Goal: Task Accomplishment & Management: Use online tool/utility

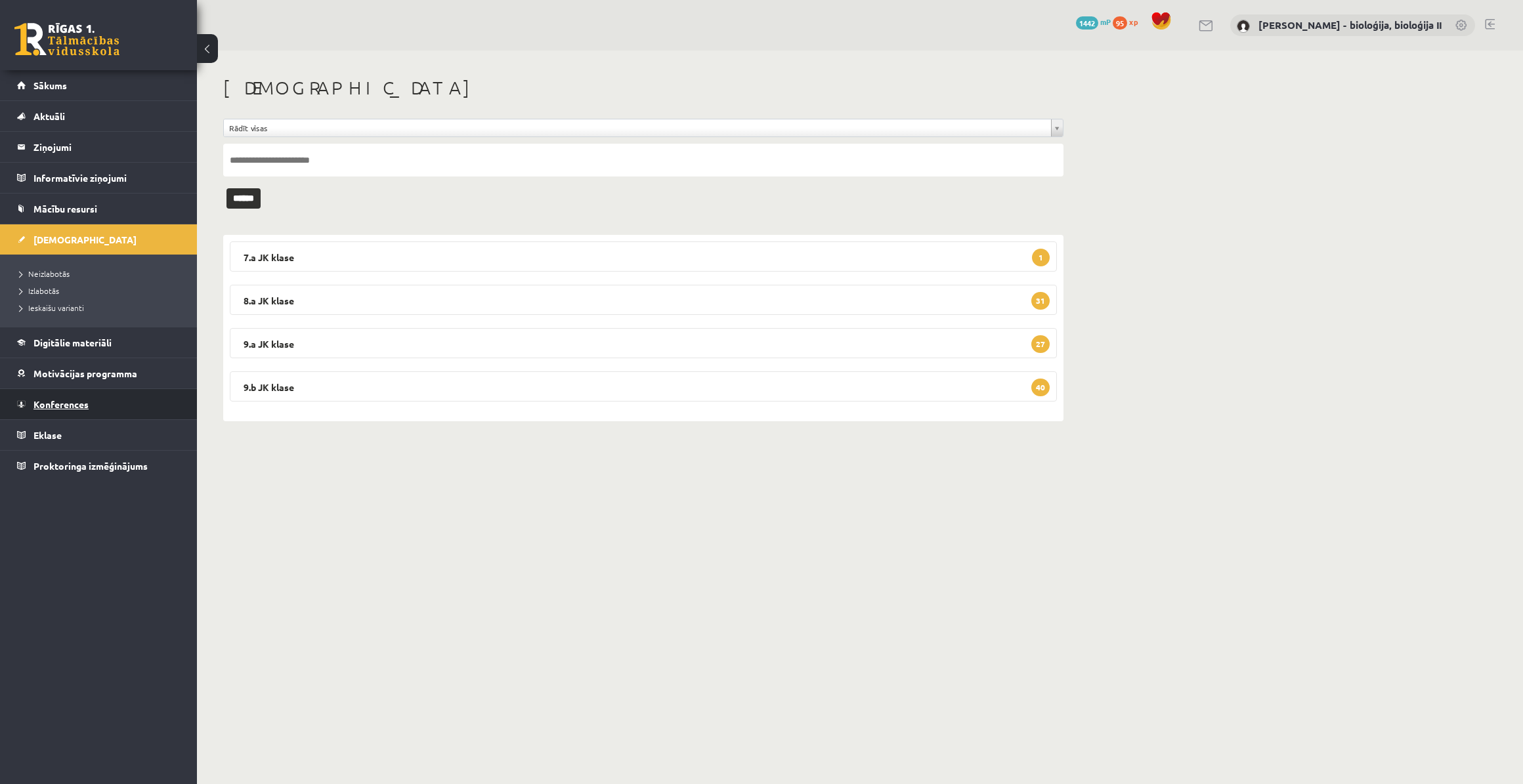
click at [65, 405] on span "Konferences" at bounding box center [61, 404] width 55 height 12
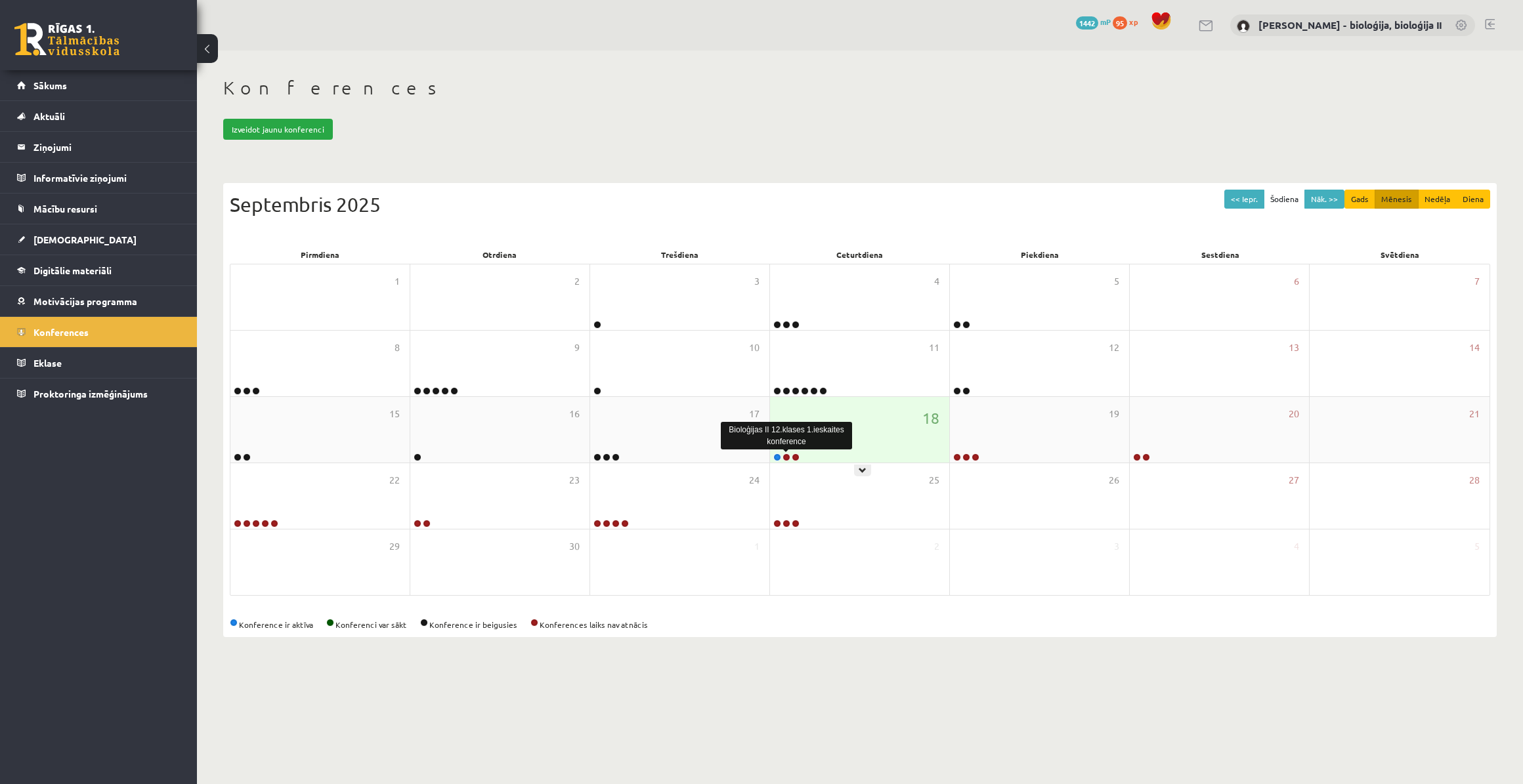
click at [783, 456] on link at bounding box center [786, 457] width 7 height 7
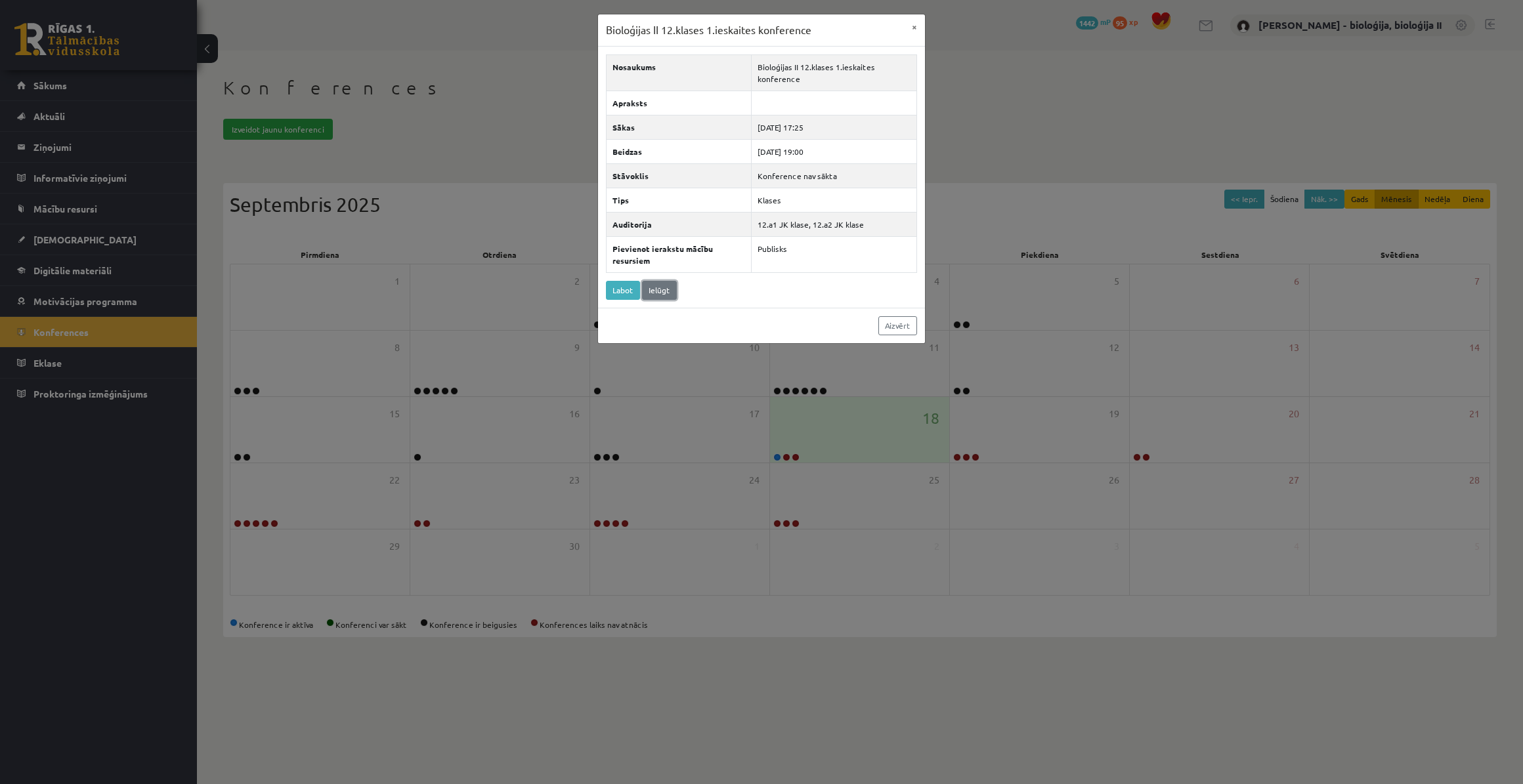
click at [662, 286] on link "Ielūgt" at bounding box center [658, 290] width 35 height 19
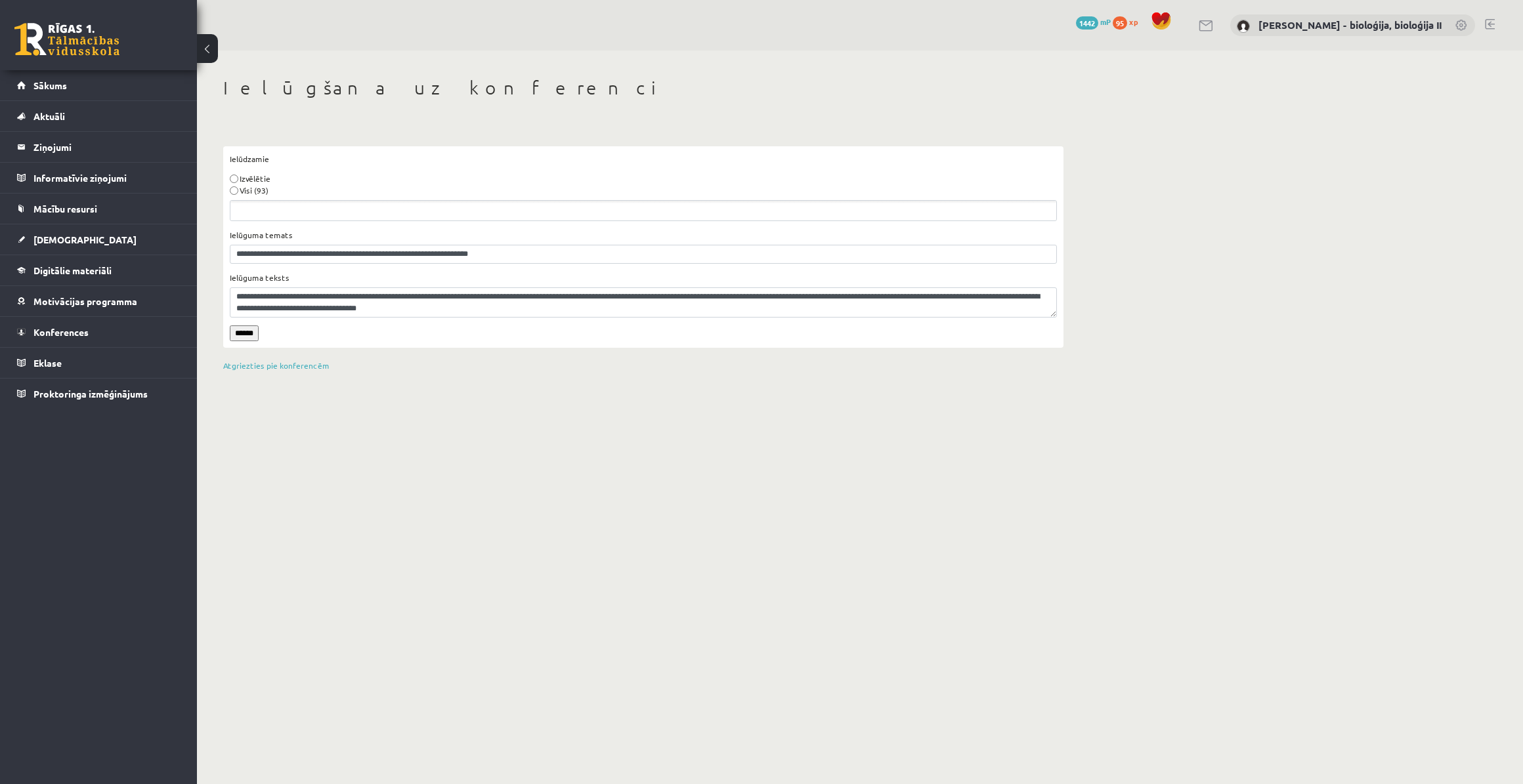
click at [252, 190] on label "Visi (93)" at bounding box center [254, 190] width 29 height 12
click at [242, 330] on input "******" at bounding box center [244, 333] width 29 height 16
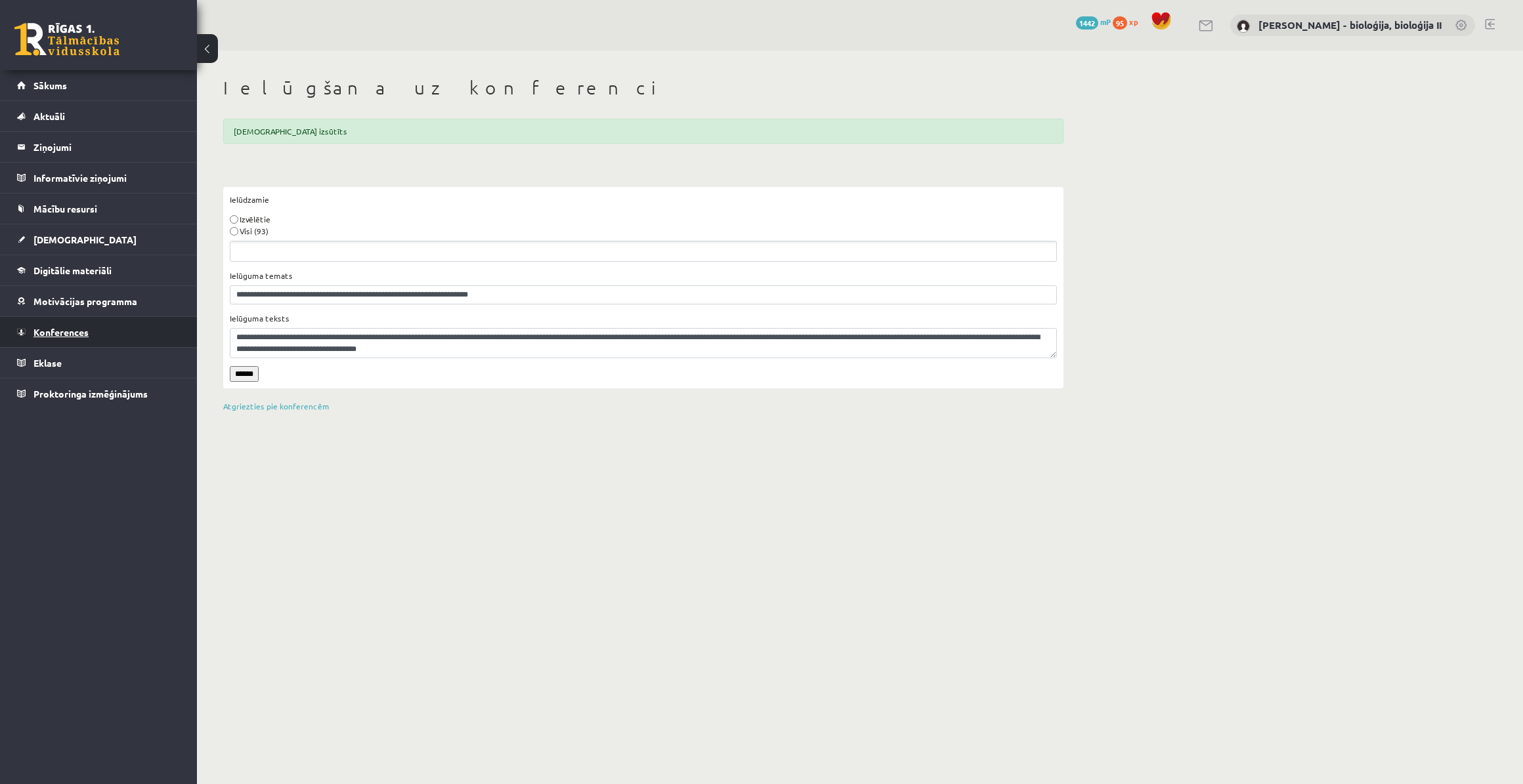
click at [67, 334] on span "Konferences" at bounding box center [61, 331] width 55 height 12
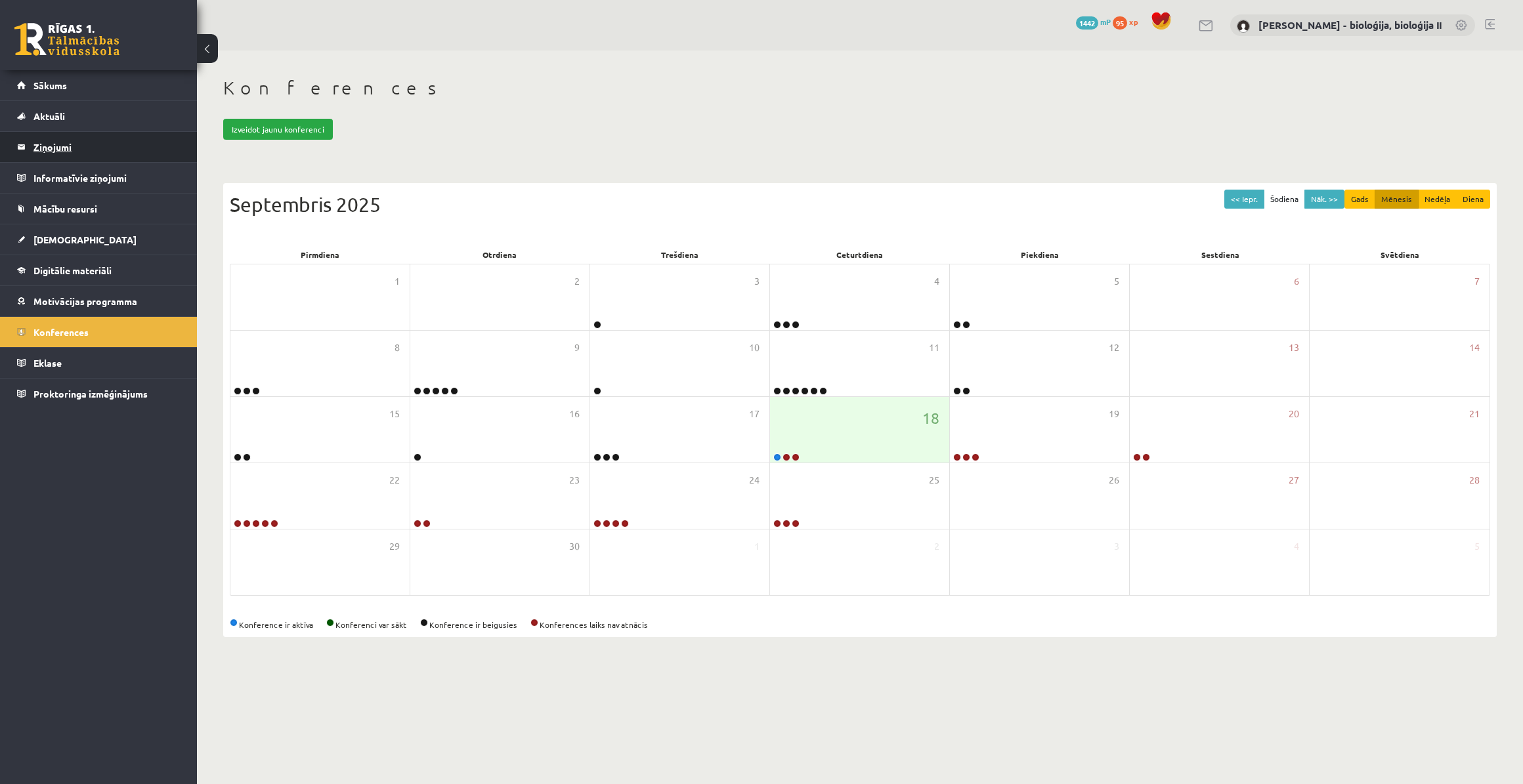
click at [72, 150] on legend "Ziņojumi 0" at bounding box center [106, 147] width 147 height 30
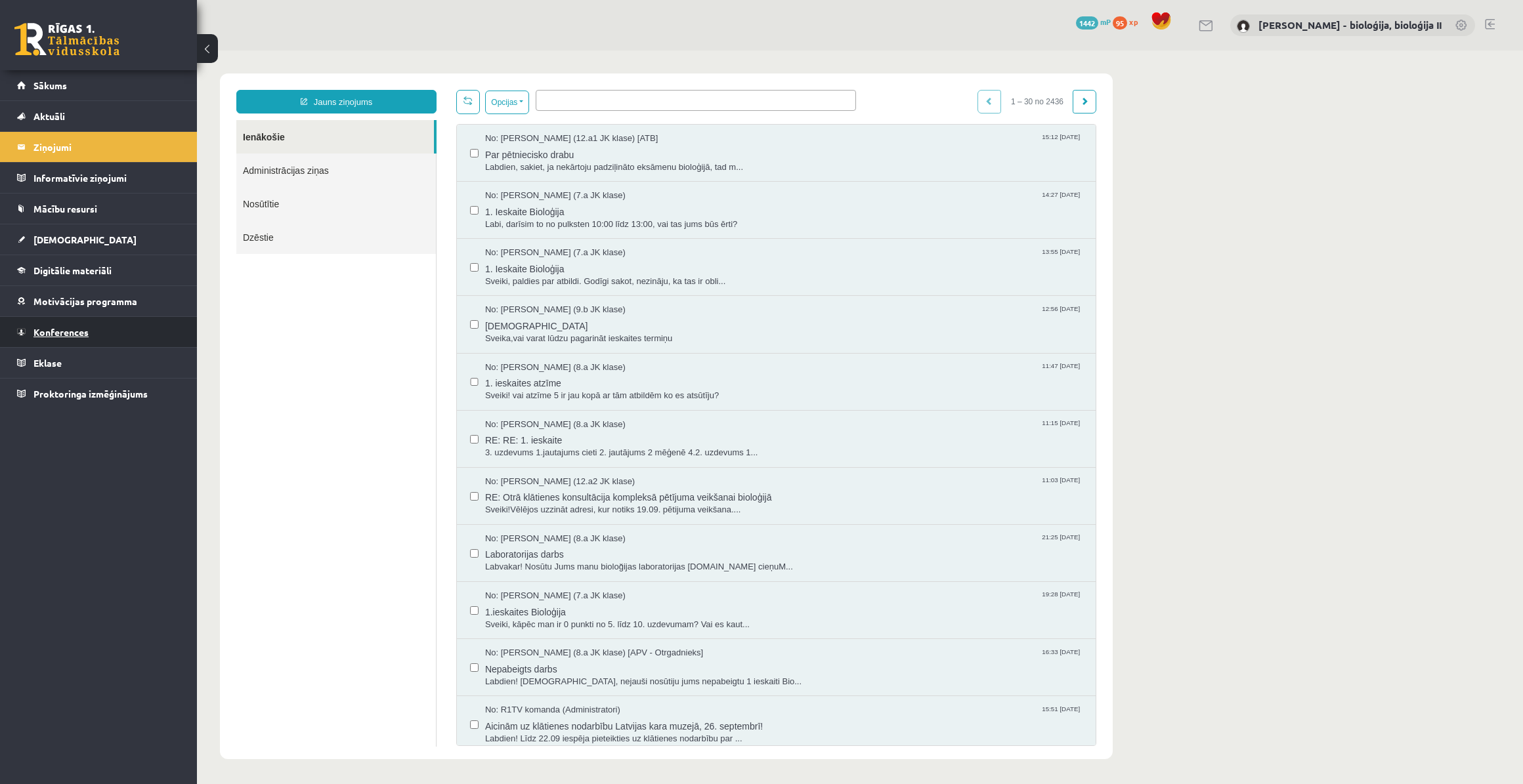
click at [92, 332] on link "Konferences" at bounding box center [98, 332] width 163 height 30
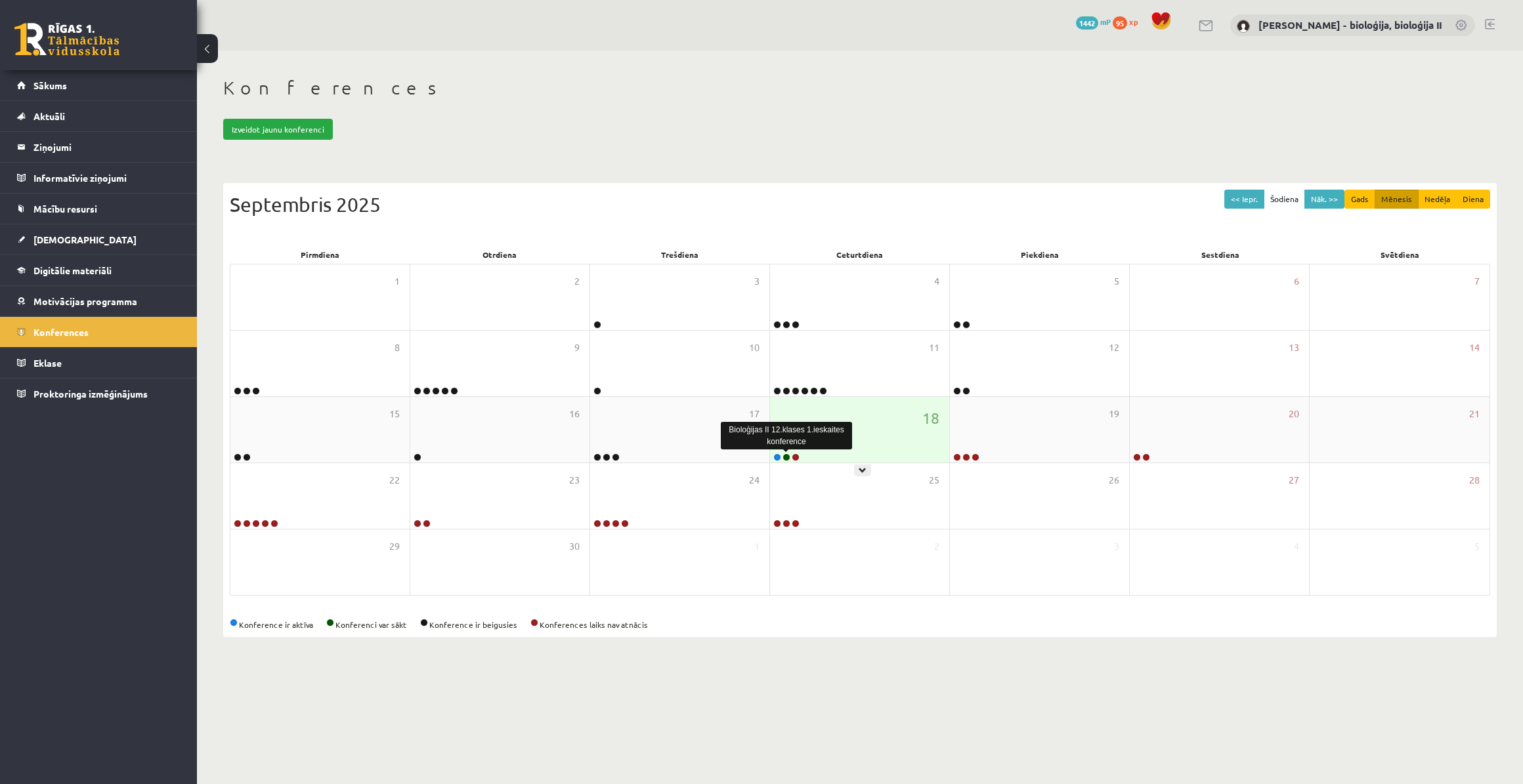
click at [787, 458] on link at bounding box center [786, 457] width 7 height 7
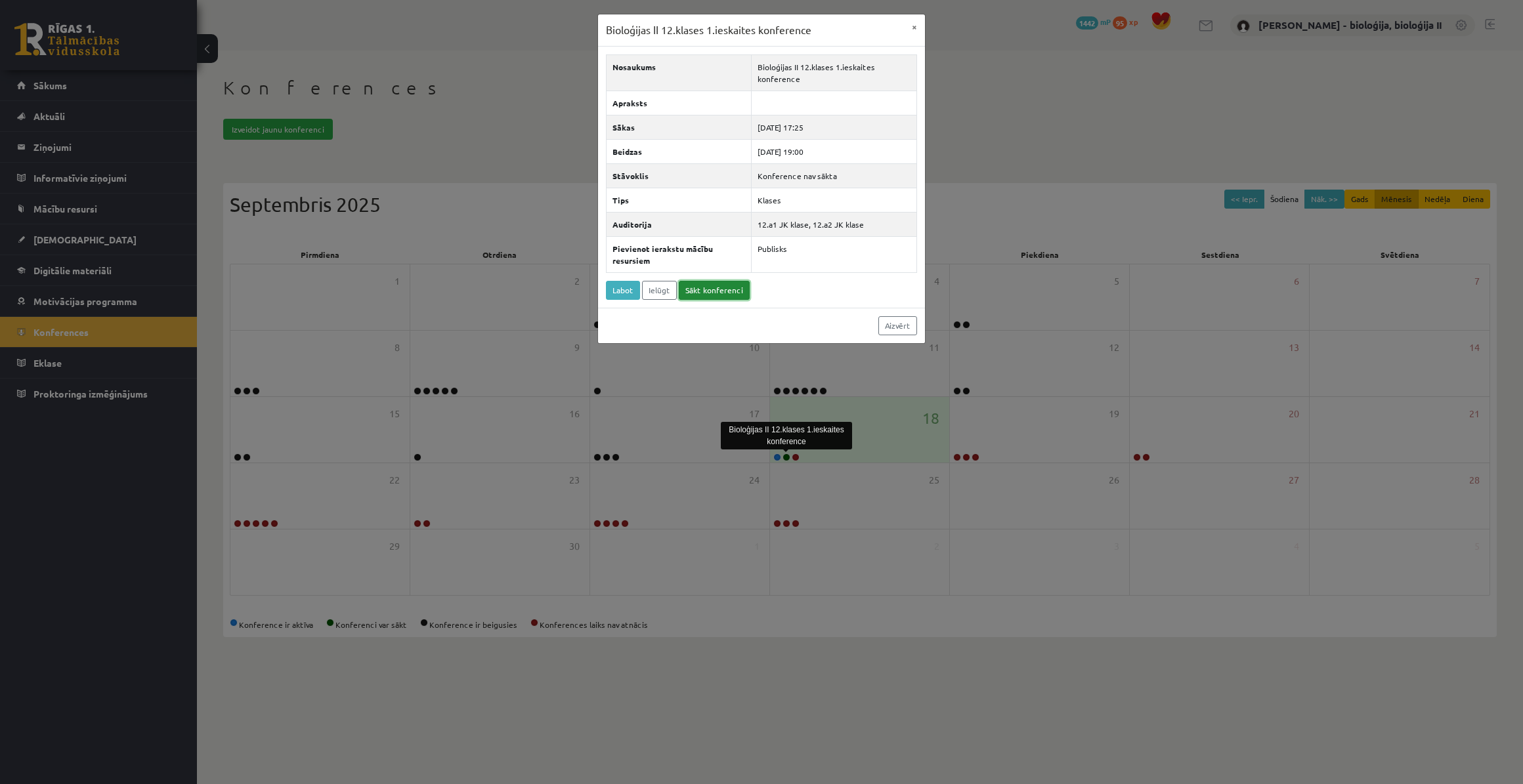
click at [700, 286] on link "Sākt konferenci" at bounding box center [714, 290] width 71 height 19
